Goal: Use online tool/utility: Use online tool/utility

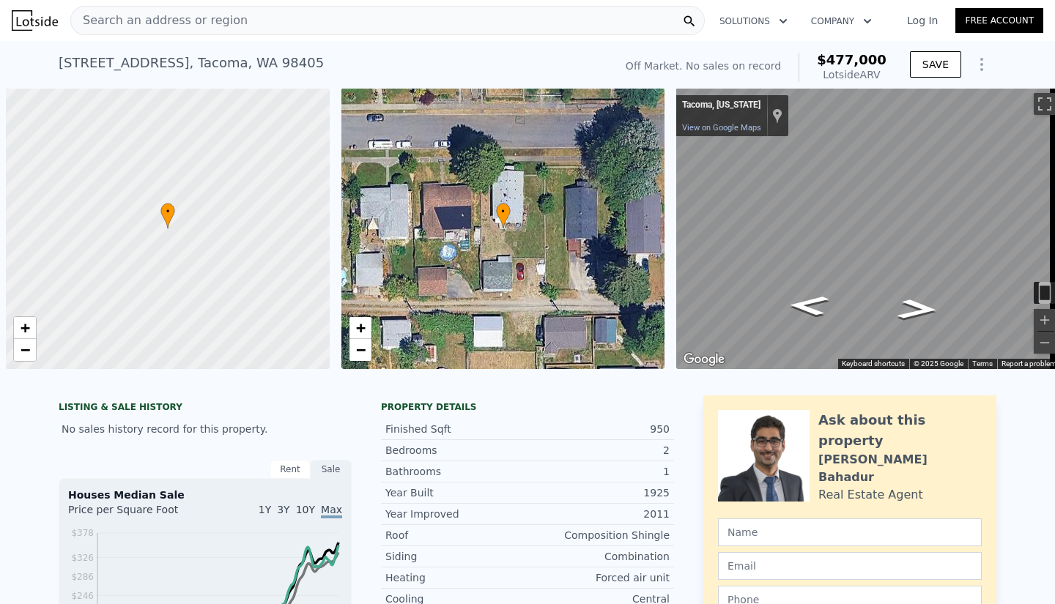
scroll to position [0, 6]
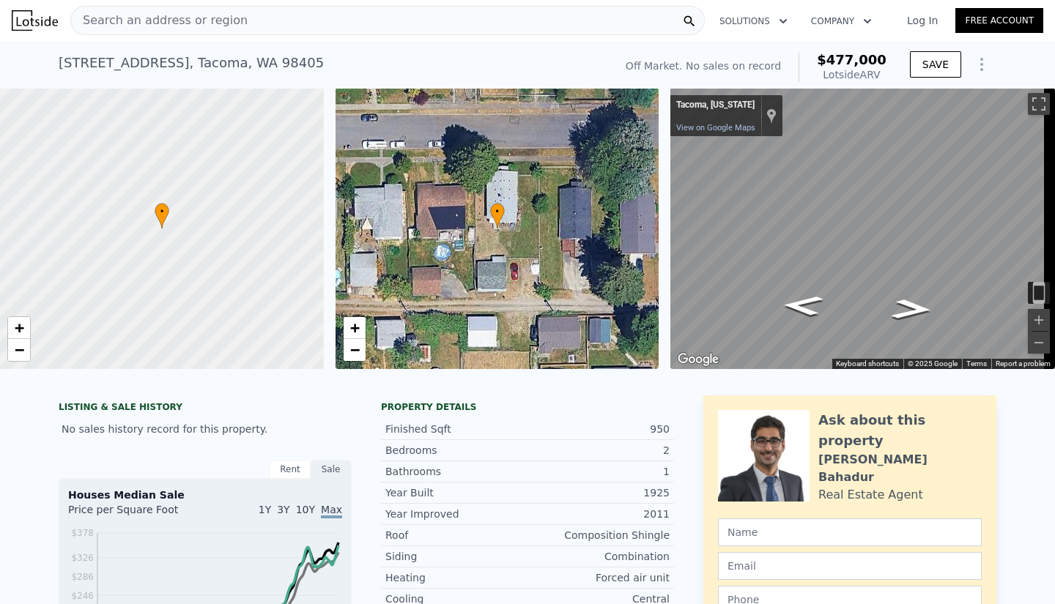
click at [190, 26] on span "Search an address or region" at bounding box center [159, 21] width 177 height 18
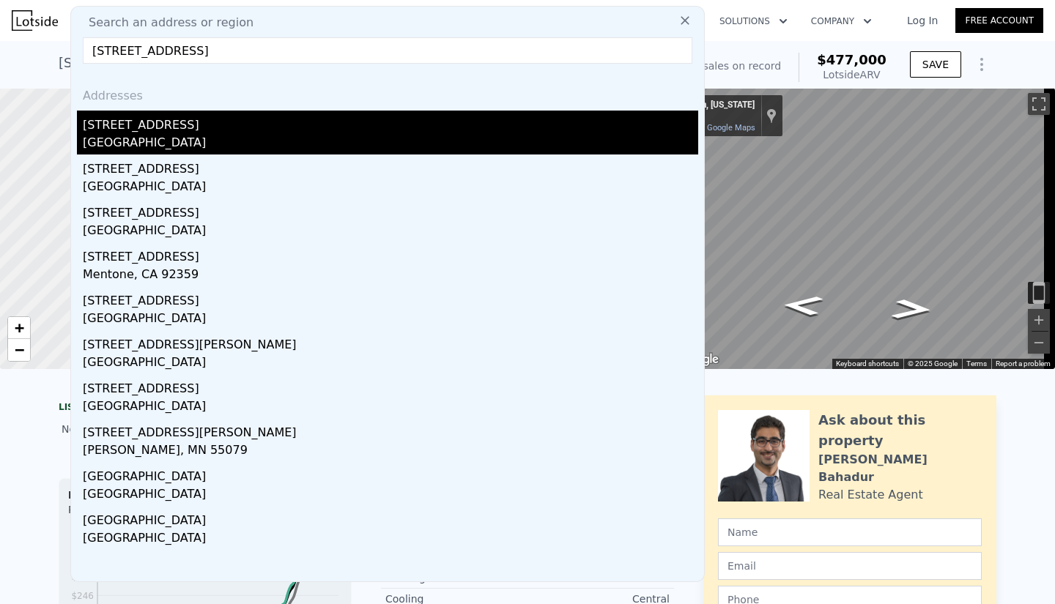
type input "[STREET_ADDRESS]"
click at [143, 122] on div "[STREET_ADDRESS]" at bounding box center [390, 122] width 615 height 23
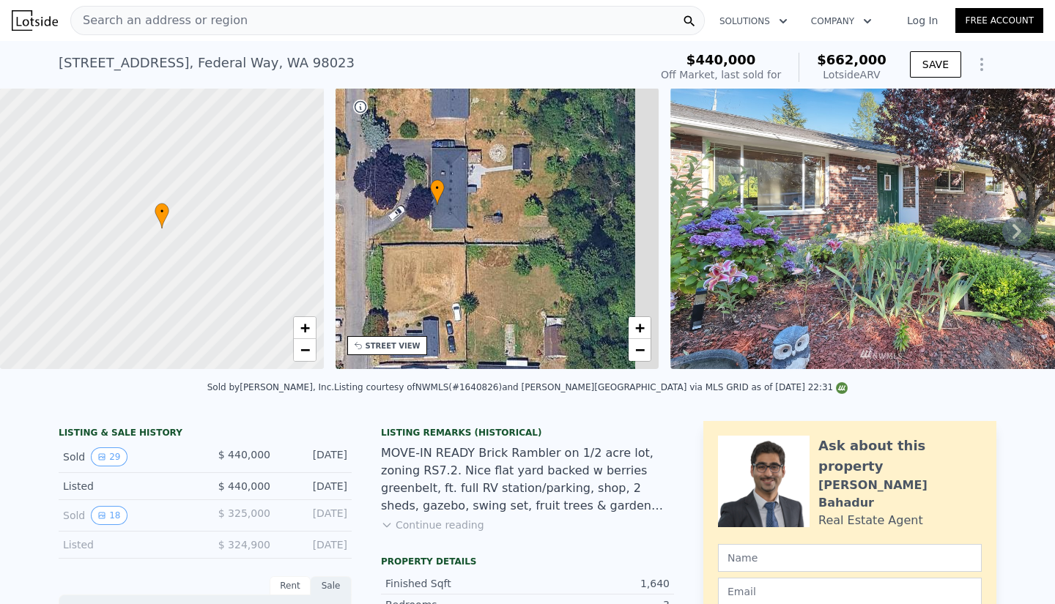
drag, startPoint x: 571, startPoint y: 228, endPoint x: 512, endPoint y: 204, distance: 64.1
click at [512, 204] on div "• + −" at bounding box center [498, 228] width 324 height 281
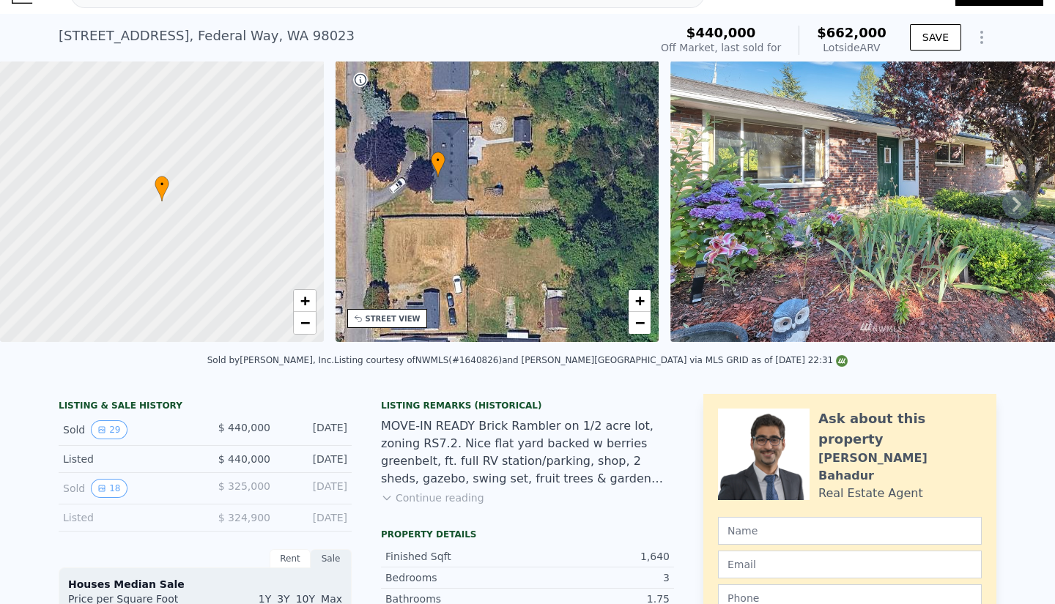
scroll to position [28, 0]
click at [425, 451] on div "MOVE-IN READY Brick Rambler on 1/2 acre lot, zoning RS7.2. Nice flat yard backe…" at bounding box center [527, 452] width 293 height 70
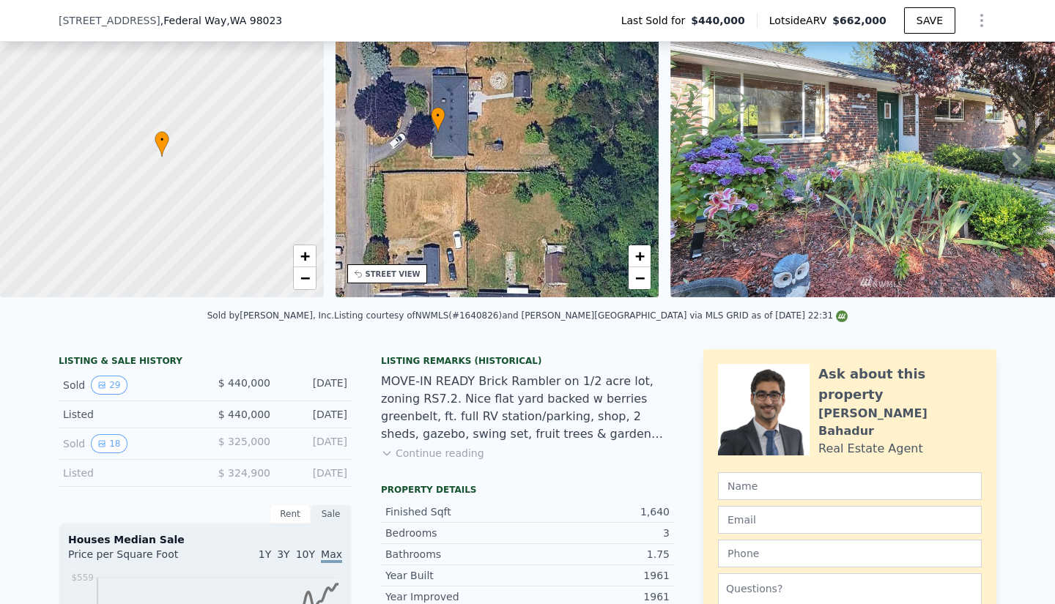
scroll to position [75, 0]
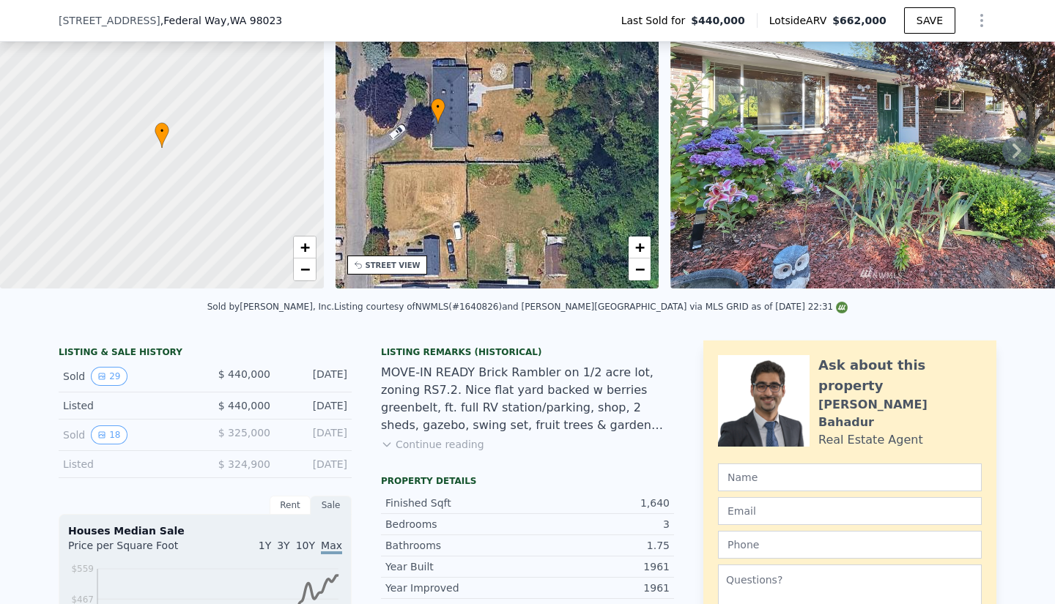
click at [394, 449] on button "Continue reading" at bounding box center [432, 444] width 103 height 15
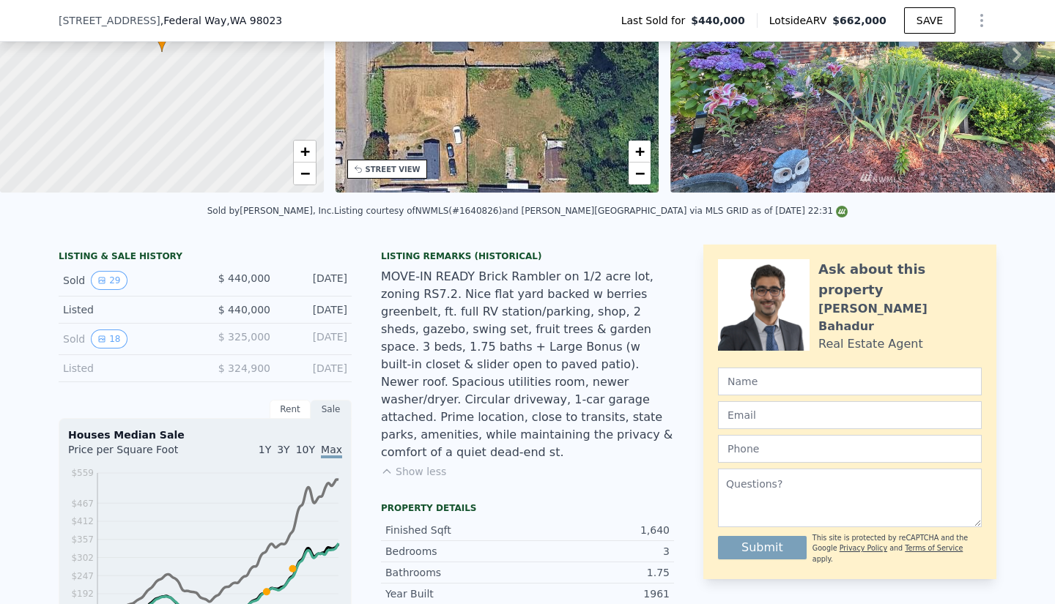
scroll to position [182, 0]
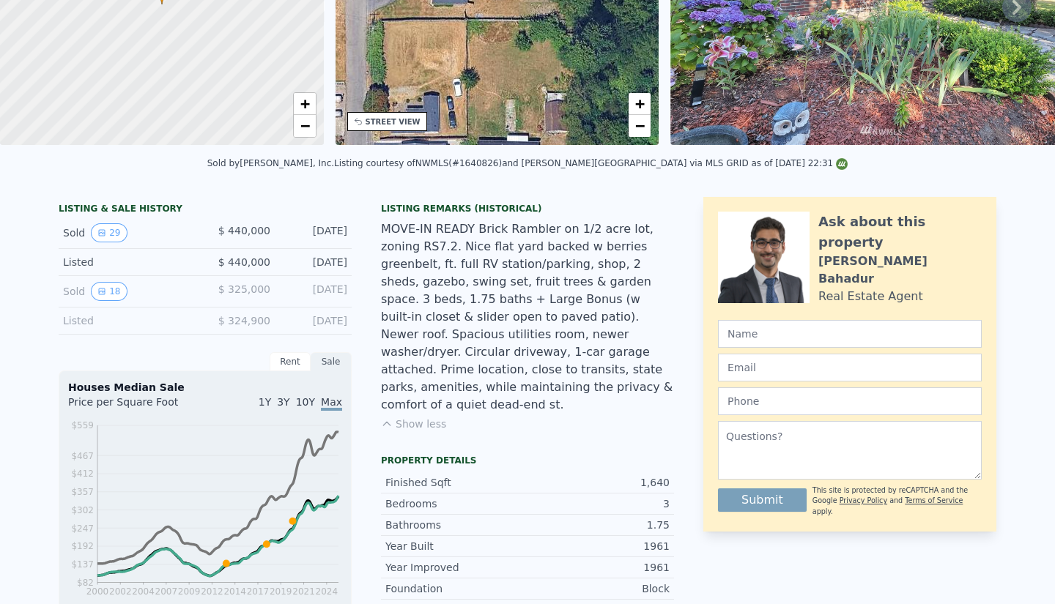
scroll to position [5, 0]
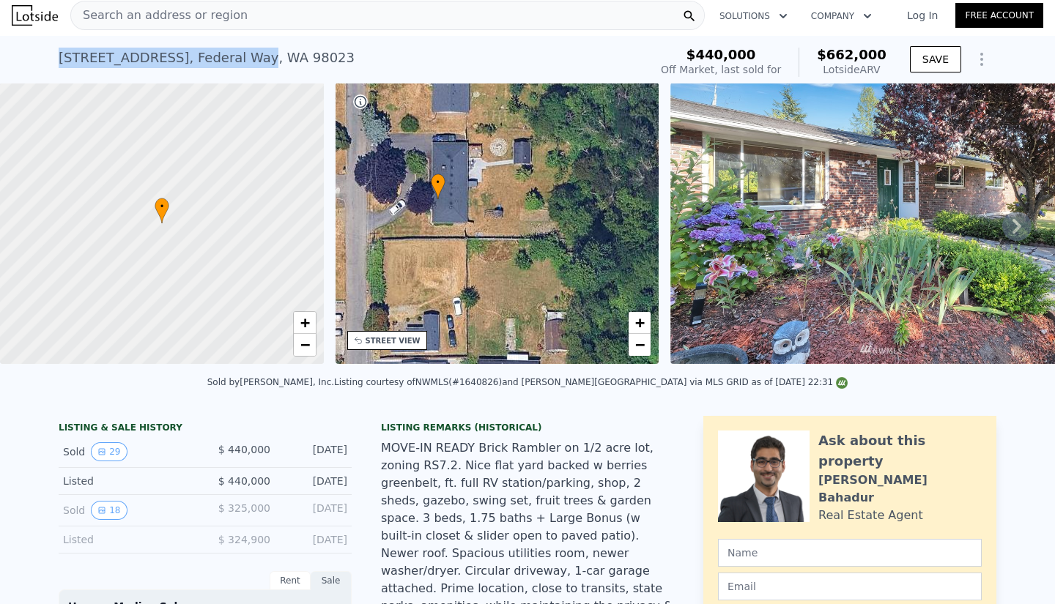
drag, startPoint x: 53, startPoint y: 62, endPoint x: 242, endPoint y: 58, distance: 189.0
click at [242, 58] on div "[STREET_ADDRESS]" at bounding box center [207, 58] width 296 height 21
copy div "[STREET_ADDRESS]"
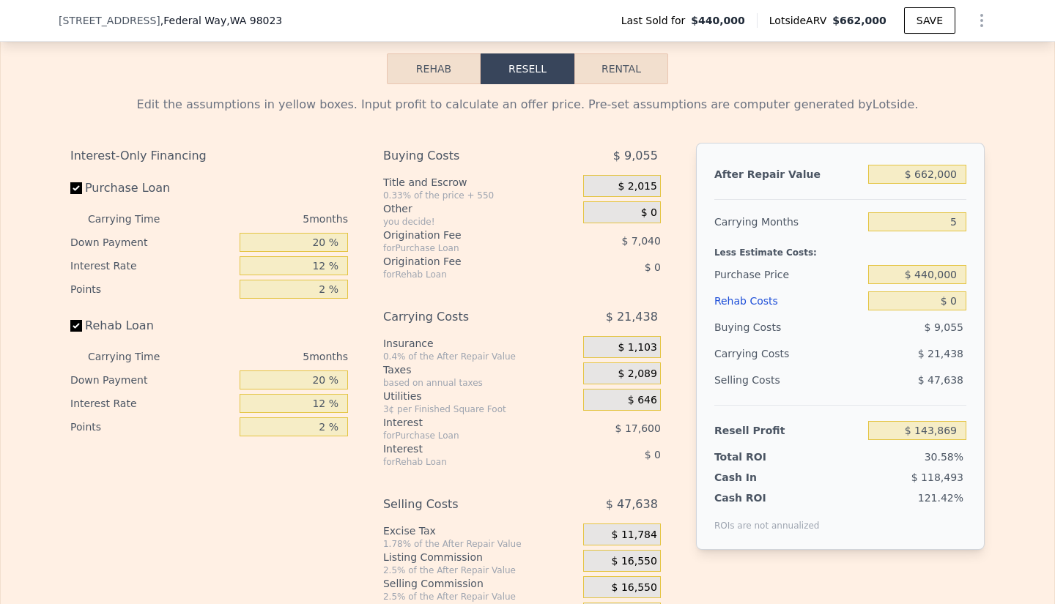
scroll to position [2489, 0]
click at [914, 264] on input "$ 440,000" at bounding box center [917, 273] width 98 height 19
type input "$ 500,000"
click at [868, 366] on div "$ 47,638" at bounding box center [917, 379] width 99 height 26
type input "$ 80,309"
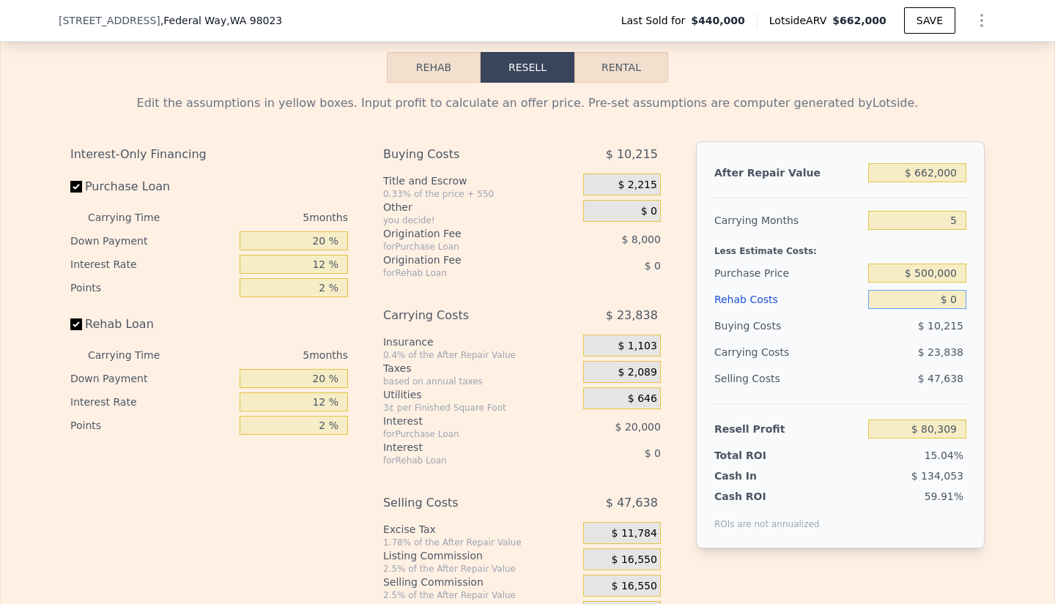
click at [950, 290] on input "$ 0" at bounding box center [917, 299] width 98 height 19
click at [979, 317] on div "Edit the assumptions in yellow boxes. Input profit to calculate an offer price.…" at bounding box center [528, 355] width 938 height 545
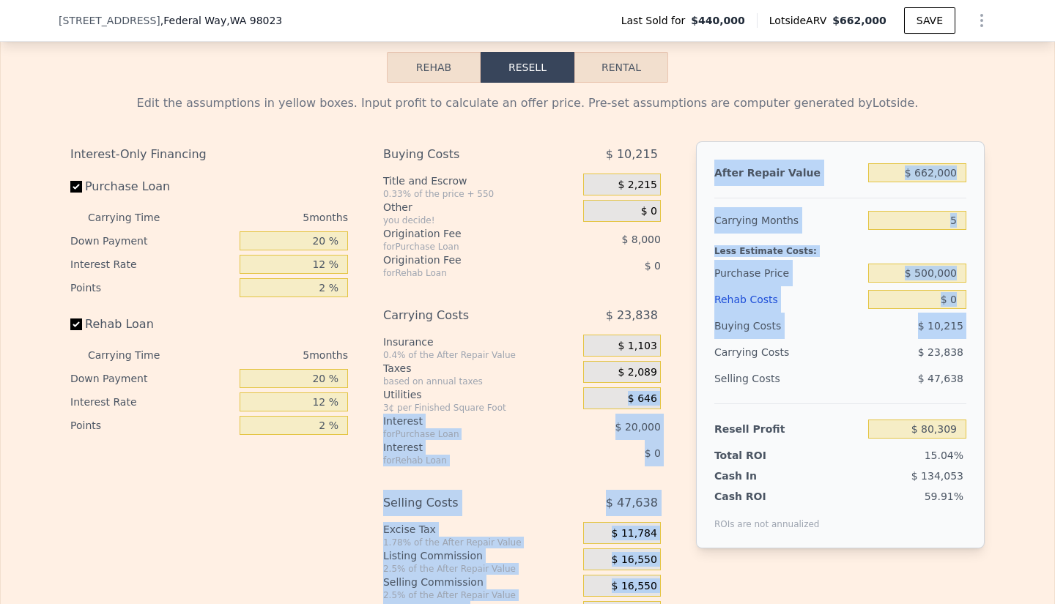
drag, startPoint x: 979, startPoint y: 318, endPoint x: 604, endPoint y: 377, distance: 379.6
click at [604, 377] on div "Edit the assumptions in yellow boxes. Input profit to calculate an offer price.…" at bounding box center [528, 355] width 938 height 545
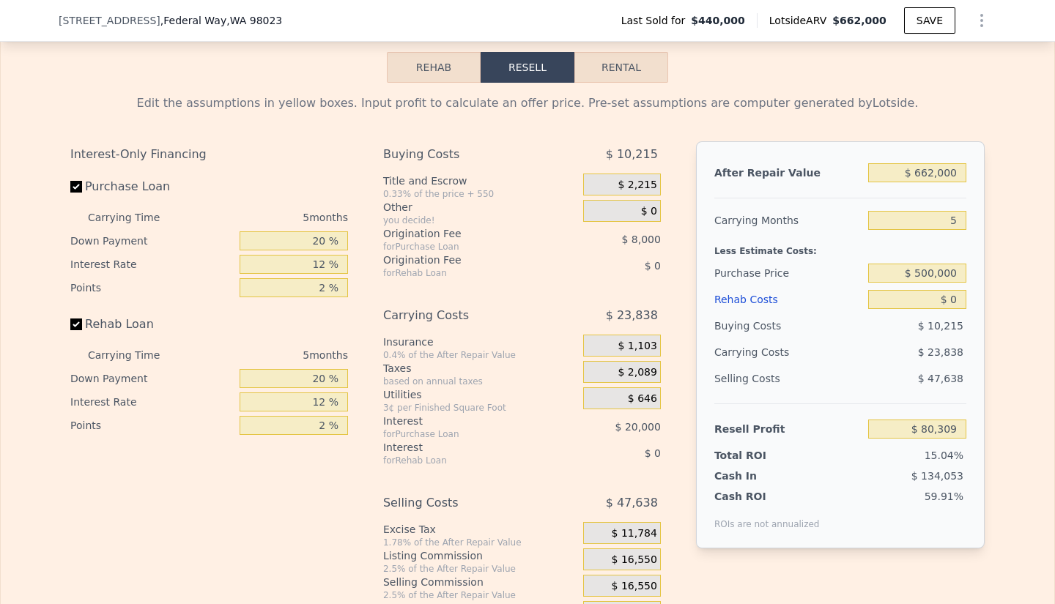
click at [318, 311] on div "Rehab Loan" at bounding box center [209, 327] width 278 height 32
click at [70, 181] on input "Purchase Loan" at bounding box center [76, 187] width 12 height 12
checkbox input "false"
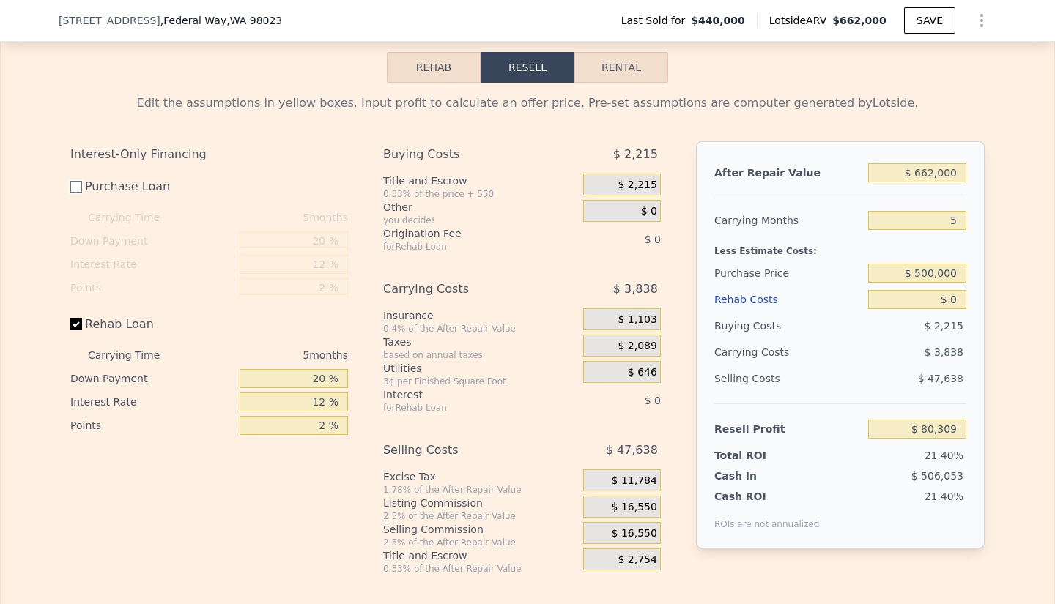
type input "$ 108,309"
click at [948, 290] on input "$ 0" at bounding box center [917, 299] width 98 height 19
type input "$ 080"
click at [949, 292] on input "$ 080" at bounding box center [917, 299] width 98 height 19
click at [952, 290] on input "$ 080" at bounding box center [917, 299] width 98 height 19
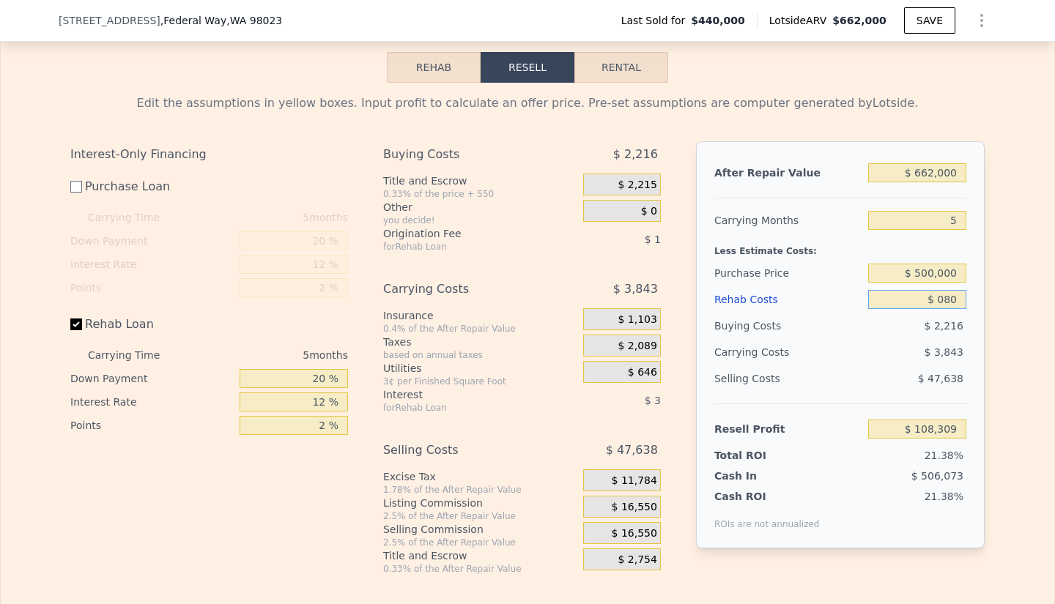
type input "$ 108,223"
type input "$ 0"
type input "$ 80"
type input "$ 108,223"
type input "$ 8,000"
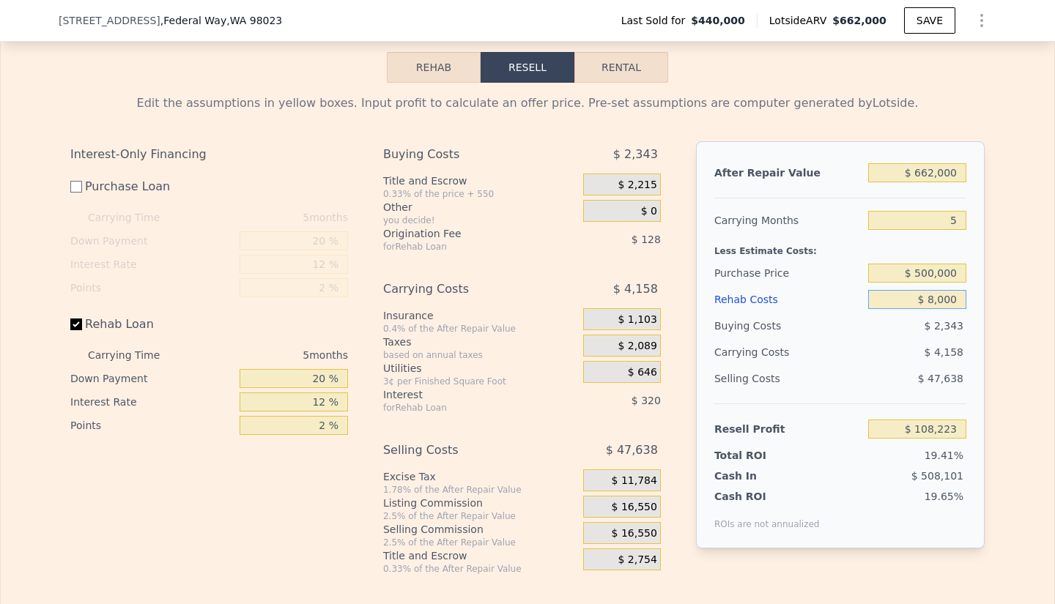
type input "$ 99,861"
type input "$ 80,000"
type input "$ 23,829"
type input "$ 80,000"
click at [927, 264] on input "$ 500,000" at bounding box center [917, 273] width 98 height 19
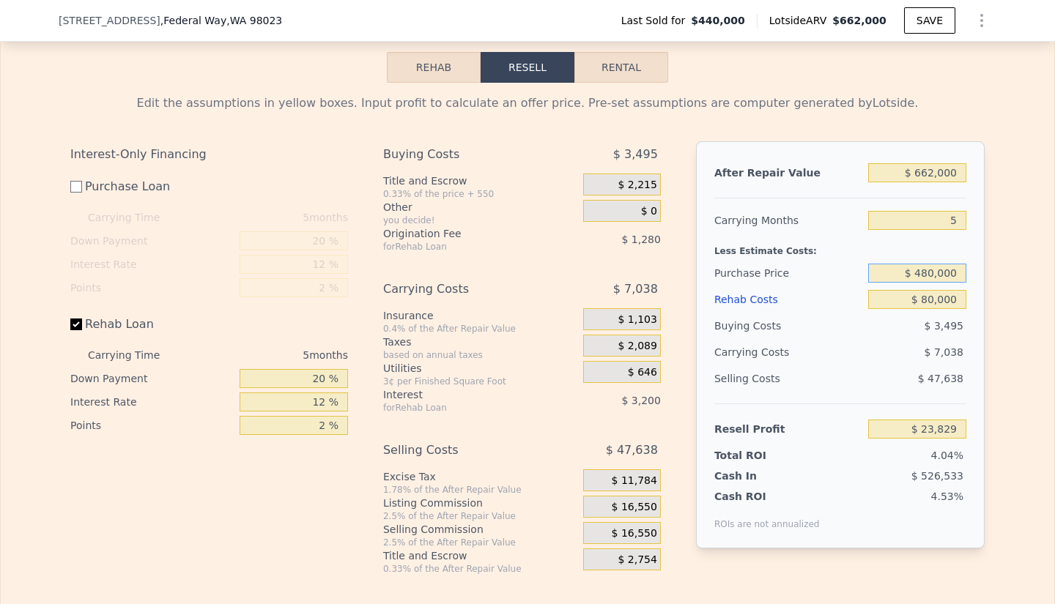
type input "$ 480,000"
click at [827, 368] on div "Selling Costs" at bounding box center [788, 379] width 148 height 26
type input "$ 43,896"
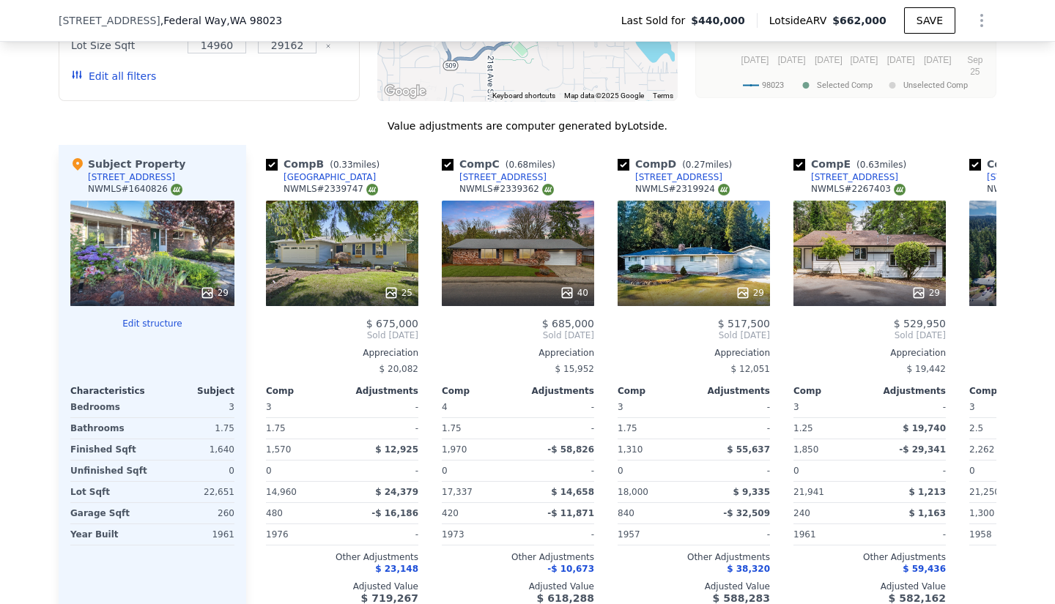
scroll to position [0, 174]
click at [325, 237] on div "25" at bounding box center [341, 253] width 152 height 105
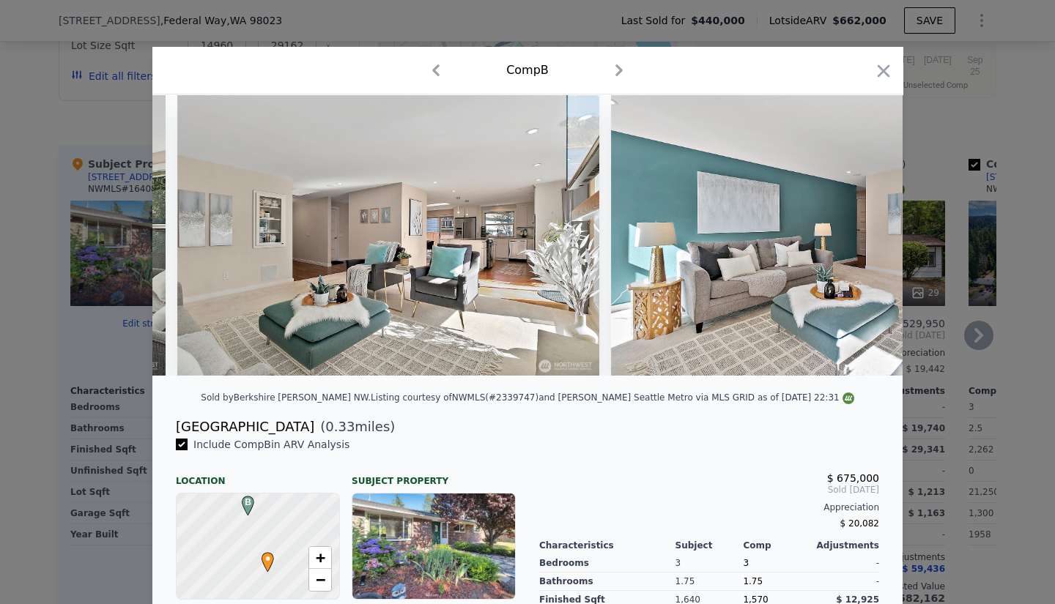
click at [881, 72] on icon "button" at bounding box center [883, 71] width 21 height 21
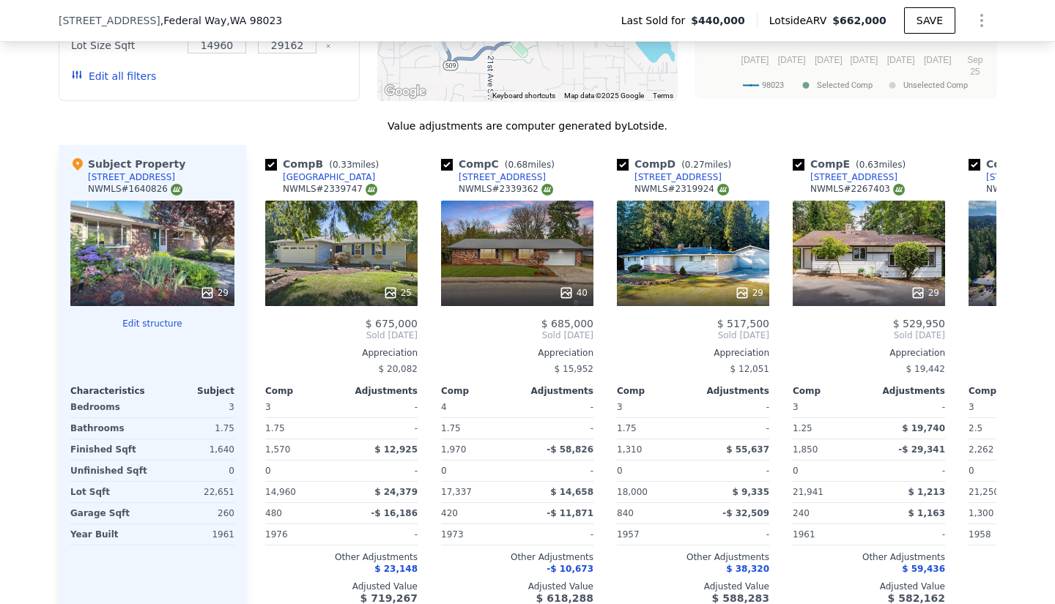
scroll to position [1447, 0]
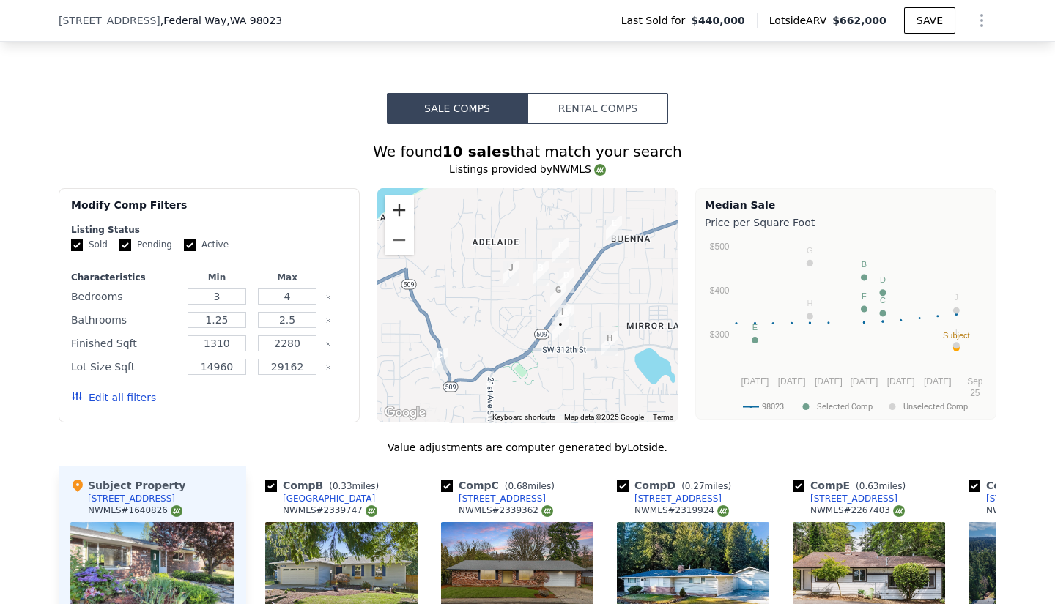
click at [386, 196] on button "Zoom in" at bounding box center [399, 210] width 29 height 29
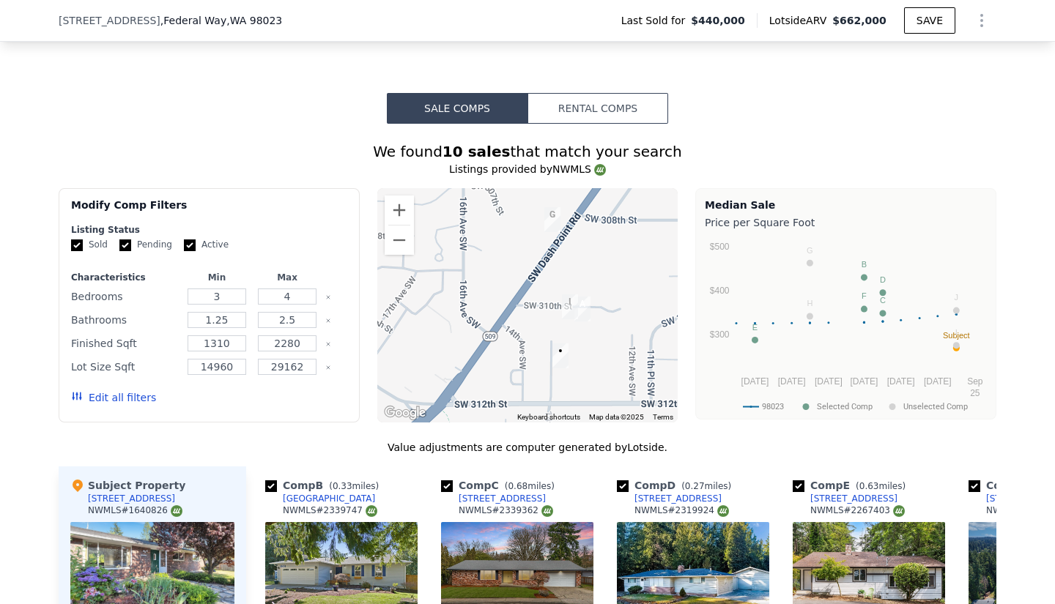
drag, startPoint x: 559, startPoint y: 312, endPoint x: 450, endPoint y: 212, distance: 148.3
click at [450, 212] on div at bounding box center [527, 305] width 301 height 234
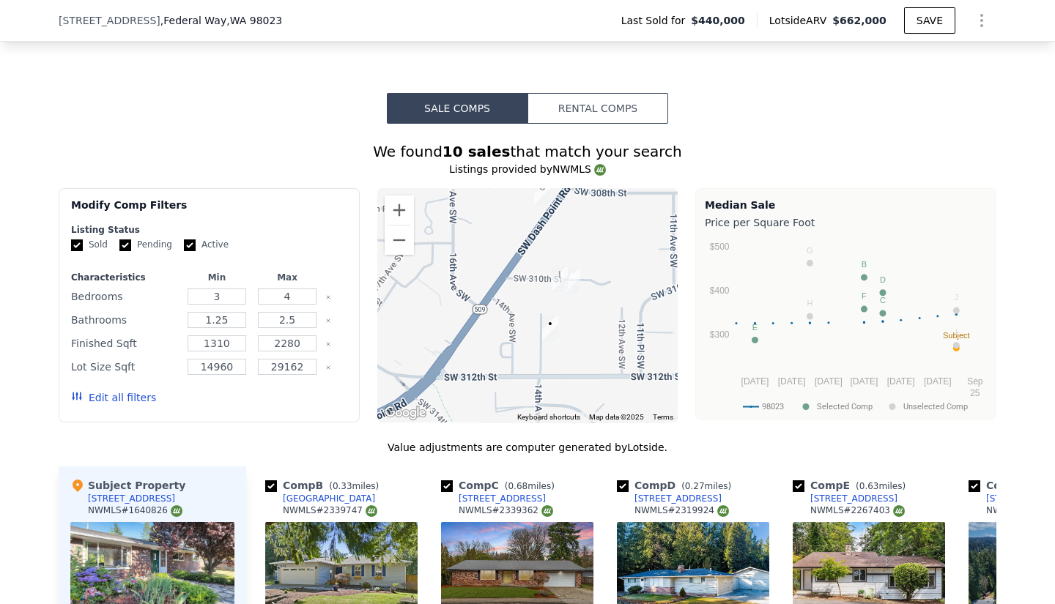
scroll to position [0, 0]
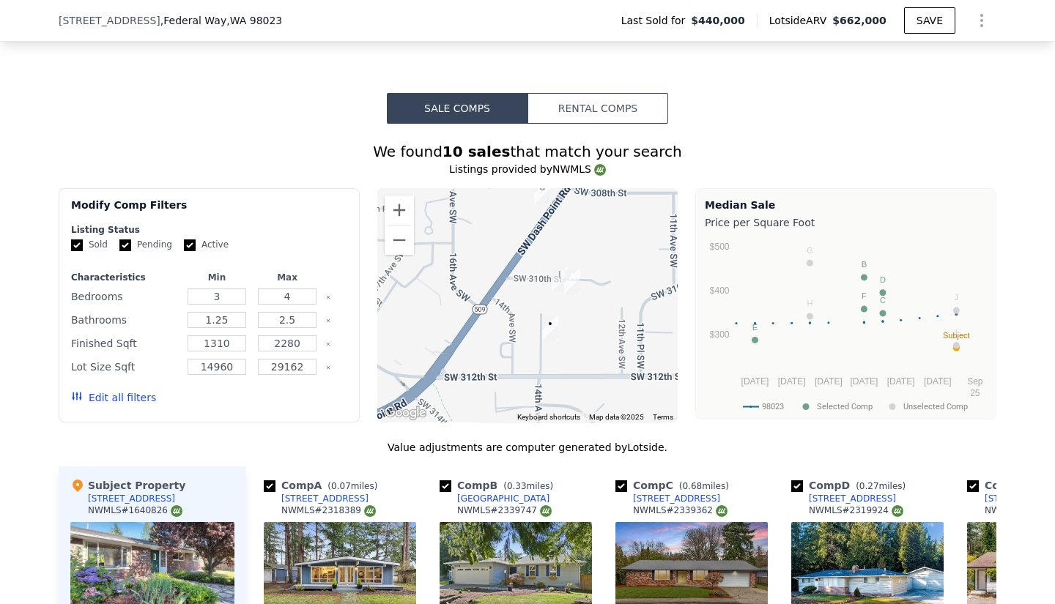
click at [298, 522] on div "40" at bounding box center [340, 574] width 152 height 105
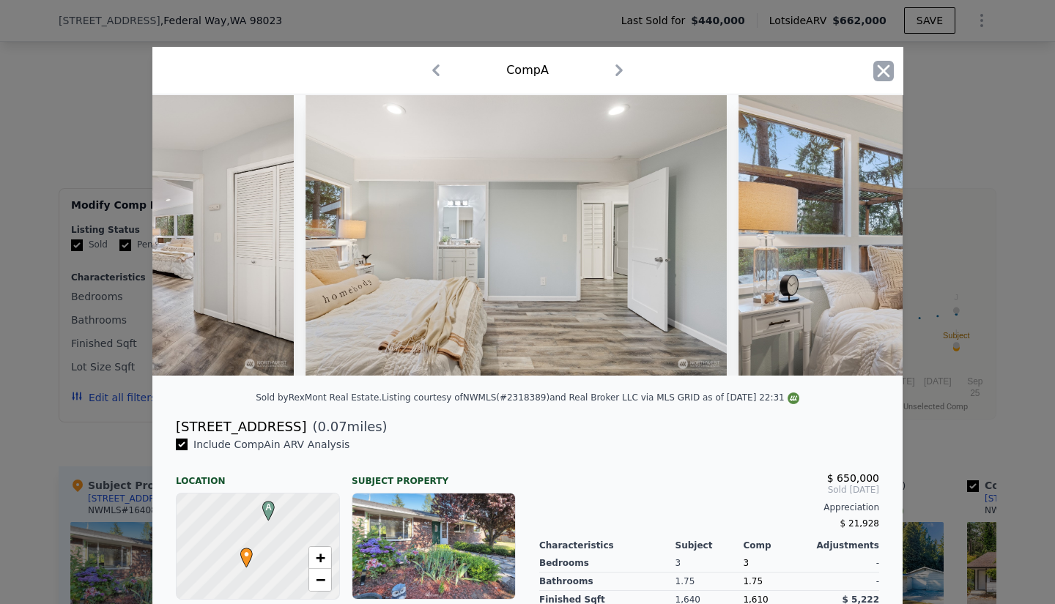
click at [878, 64] on icon "button" at bounding box center [884, 70] width 12 height 12
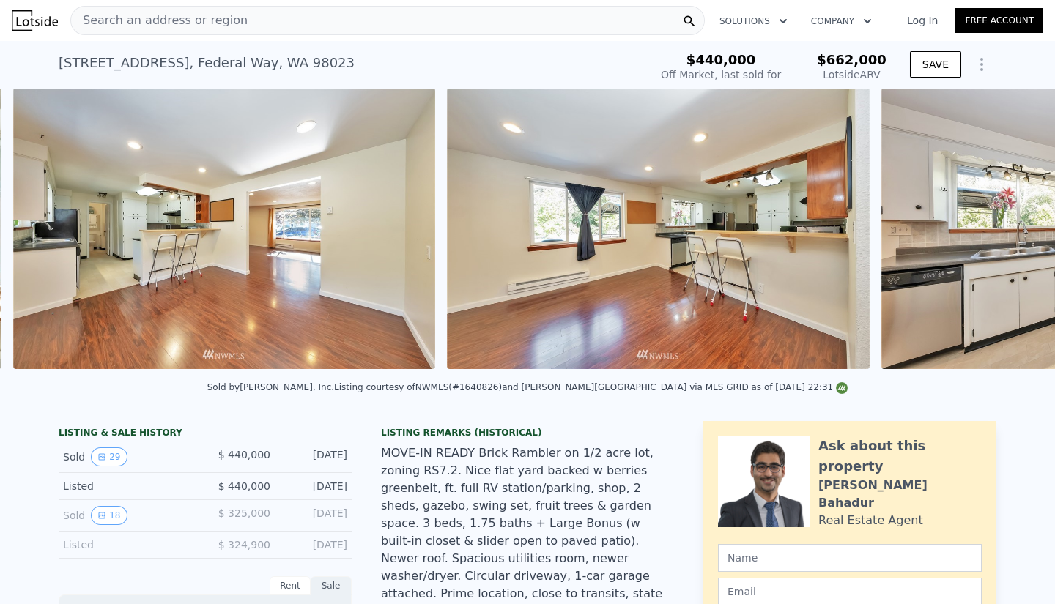
scroll to position [0, 4143]
